Goal: Task Accomplishment & Management: Manage account settings

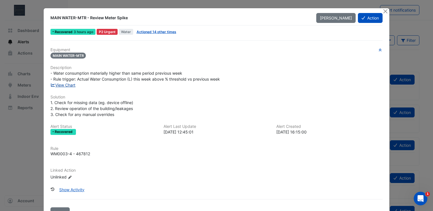
click at [66, 86] on link "View Chart" at bounding box center [62, 85] width 25 height 5
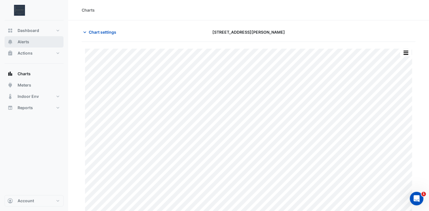
click at [43, 39] on button "Alerts" at bounding box center [34, 41] width 59 height 11
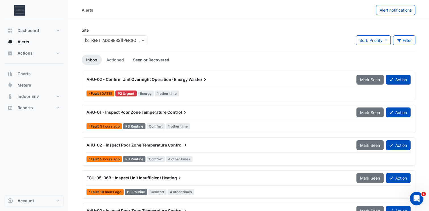
click at [139, 60] on link "Seen or Recovered" at bounding box center [150, 60] width 45 height 10
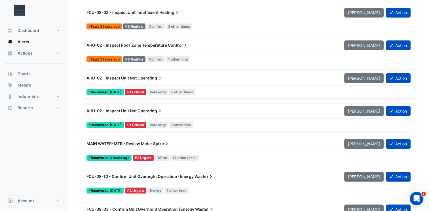
scroll to position [113, 0]
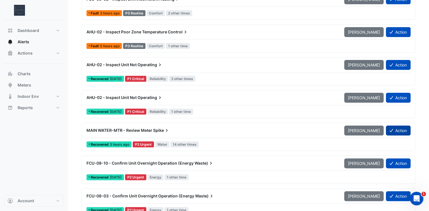
click at [391, 129] on icon at bounding box center [390, 130] width 3 height 3
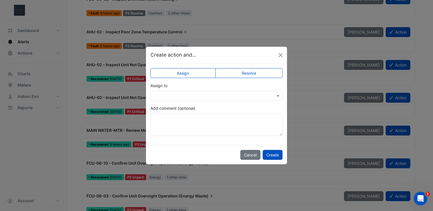
click at [262, 75] on label "Resolve" at bounding box center [248, 73] width 67 height 10
click at [255, 95] on input "text" at bounding box center [211, 96] width 114 height 6
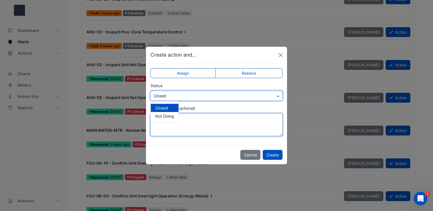
click at [252, 124] on textarea "Add comment (optional)" at bounding box center [216, 125] width 132 height 23
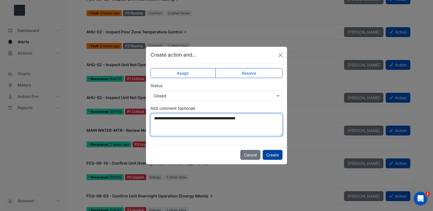
type textarea "**********"
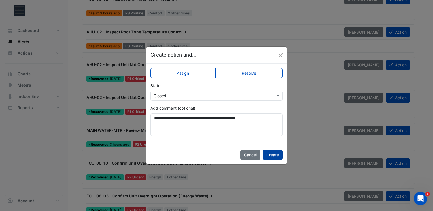
click at [273, 152] on button "Create" at bounding box center [273, 155] width 20 height 10
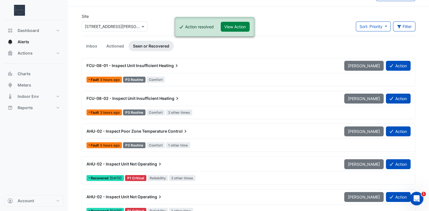
scroll to position [0, 0]
